Goal: Transaction & Acquisition: Purchase product/service

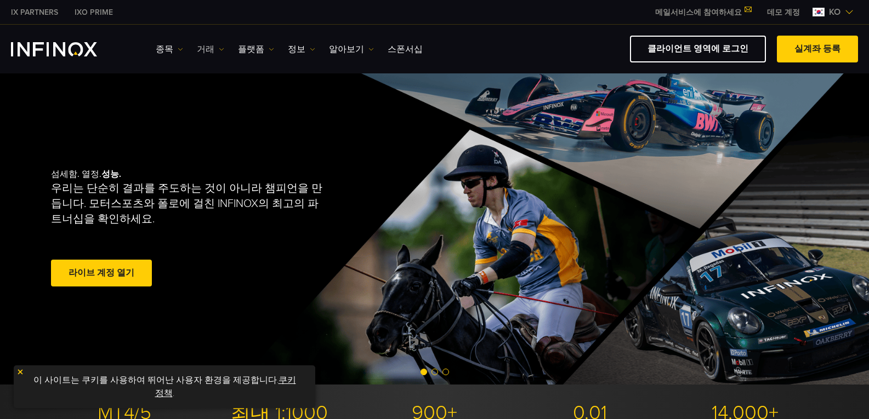
click at [206, 47] on link "거래" at bounding box center [210, 49] width 27 height 13
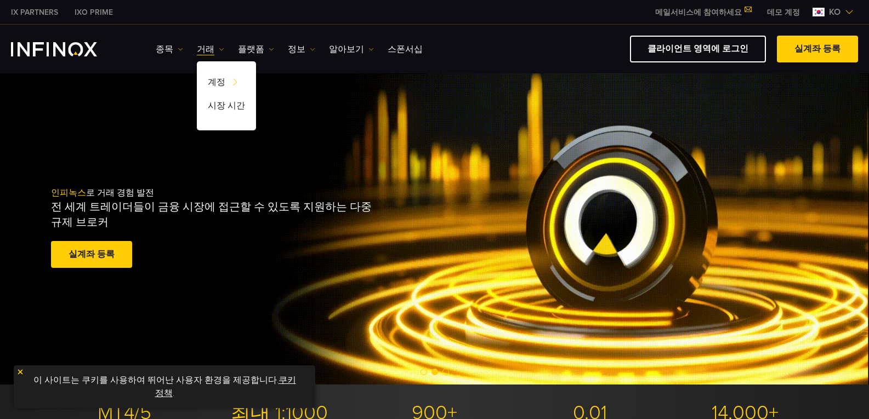
click at [373, 22] on div "IX PARTNERS IXO PRIME 메일서비스에 참여하세요 IX Daily와 투자 기회를 놓치지마세요! 지금 참여하세요! 조건 및 약관 을…" at bounding box center [434, 12] width 847 height 24
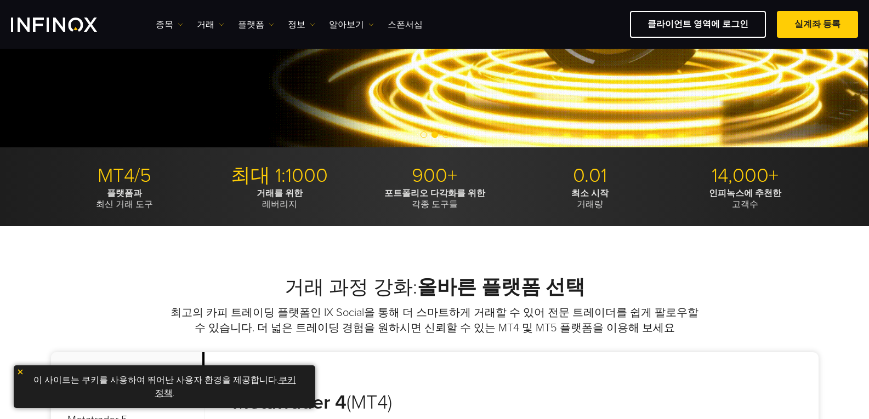
scroll to position [494, 0]
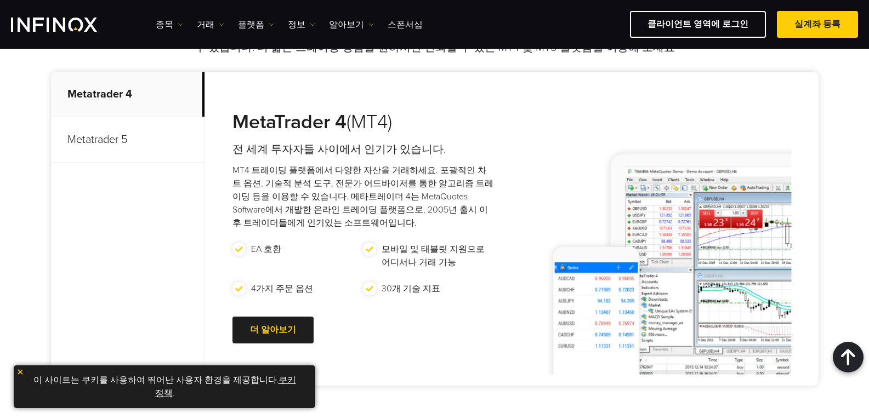
click at [102, 142] on p "Metatrader 5" at bounding box center [128, 140] width 154 height 46
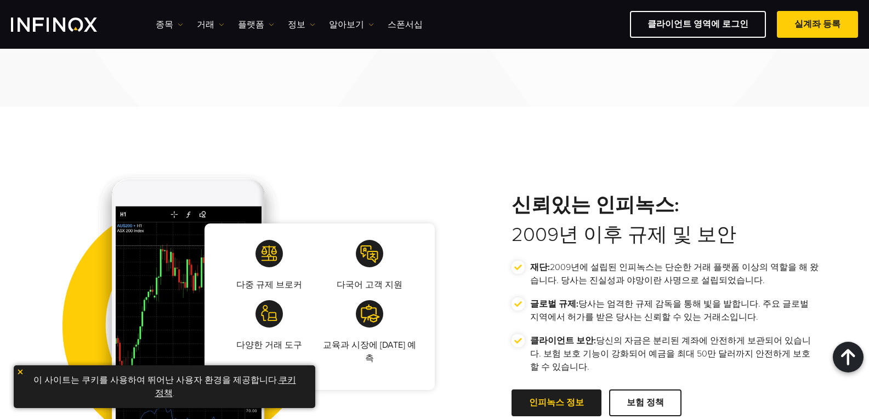
scroll to position [1864, 0]
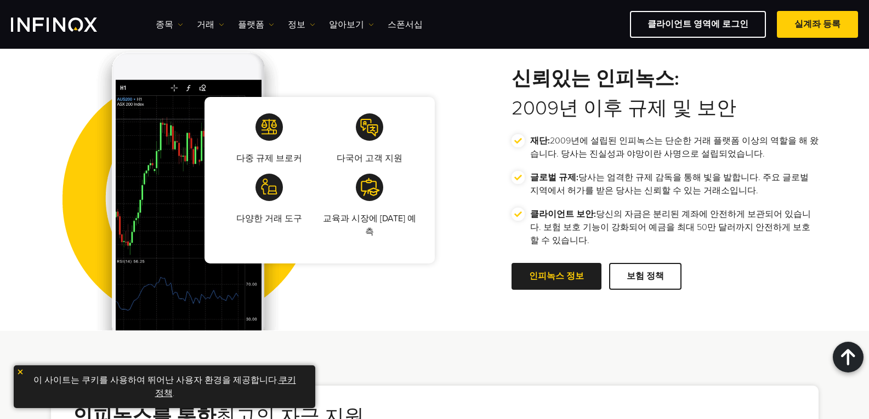
click at [45, 31] on img "INFINOX Logo" at bounding box center [54, 25] width 86 height 14
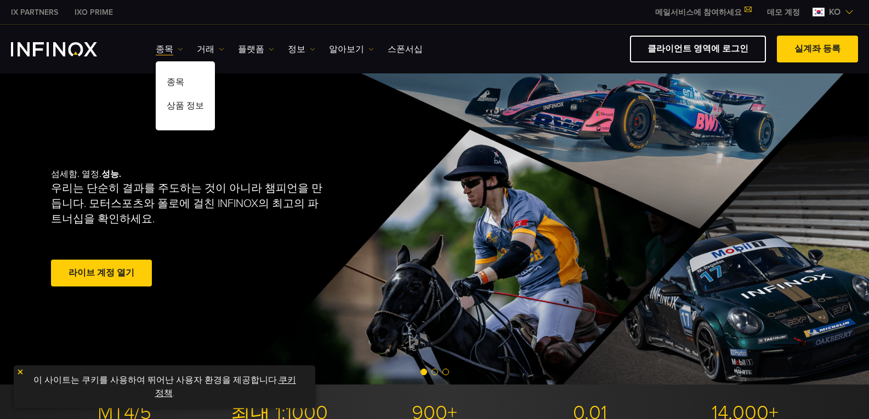
click at [91, 110] on div "섬세함. 열정. 성능. 우리는 단순히 결과를 주도하는 것이 아니라 챔피언을 만듭니다. 모터스포츠와 폴로에 걸친 INFINOX의 최고의 파트너십…" at bounding box center [435, 228] width 790 height 311
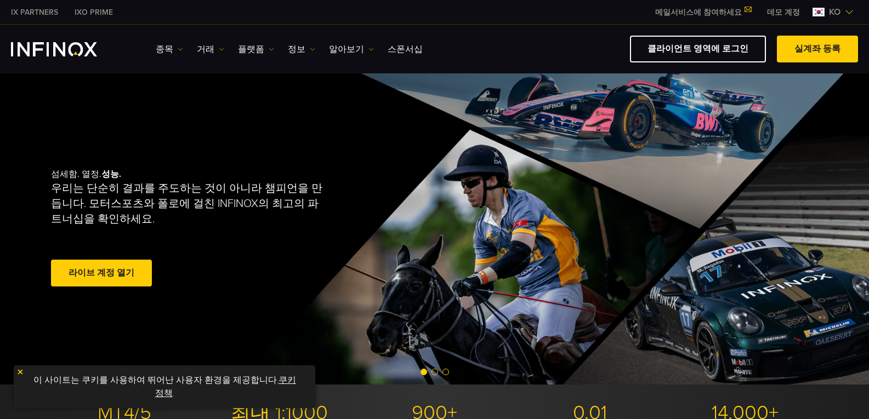
click at [783, 12] on link "데모 계정" at bounding box center [783, 13] width 49 height 12
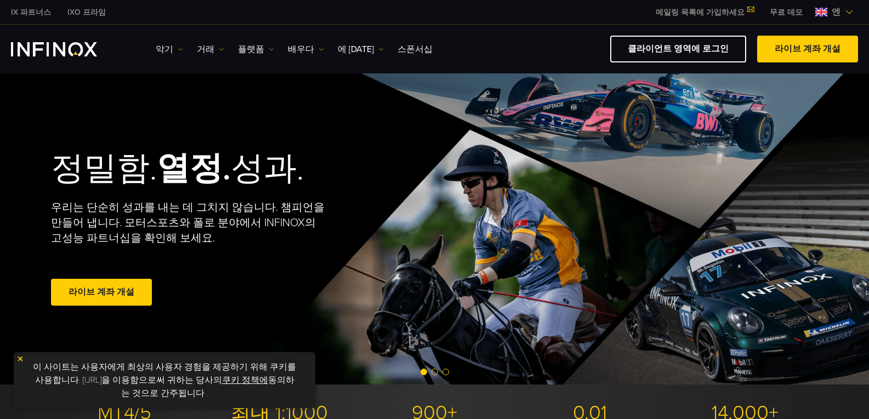
click at [93, 297] on font "라이브 계좌 개설" at bounding box center [102, 292] width 66 height 11
